Goal: Navigation & Orientation: Find specific page/section

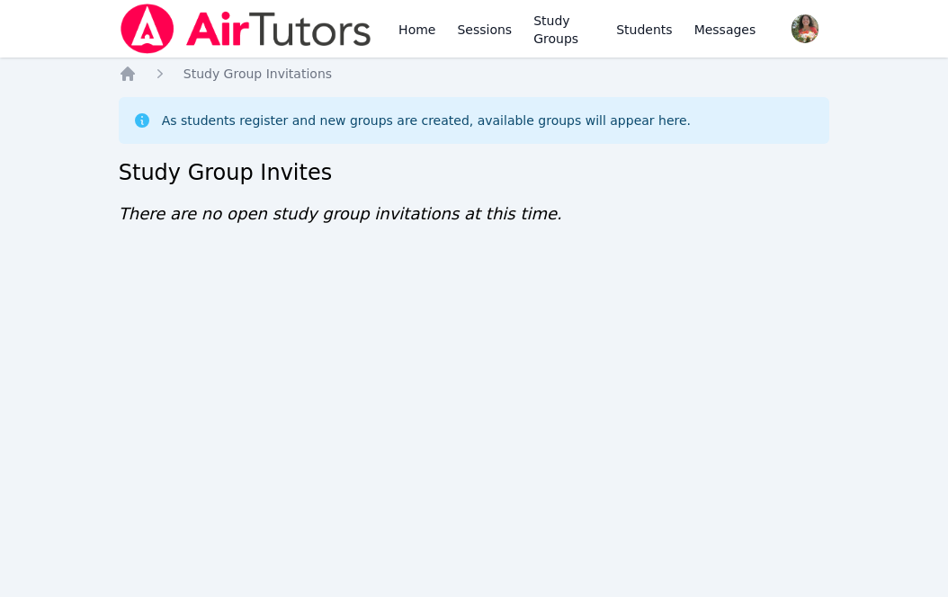
drag, startPoint x: 0, startPoint y: 0, endPoint x: 354, endPoint y: 358, distance: 503.5
click at [354, 358] on div "Home Sessions Study Groups Students Messages Open user menu Lisa Batuski Open m…" at bounding box center [474, 298] width 948 height 597
click at [354, 358] on div "Home Sessions Study Groups Students Messages Open user menu [PERSON_NAME] Open …" at bounding box center [474, 298] width 948 height 597
